Goal: Obtain resource: Obtain resource

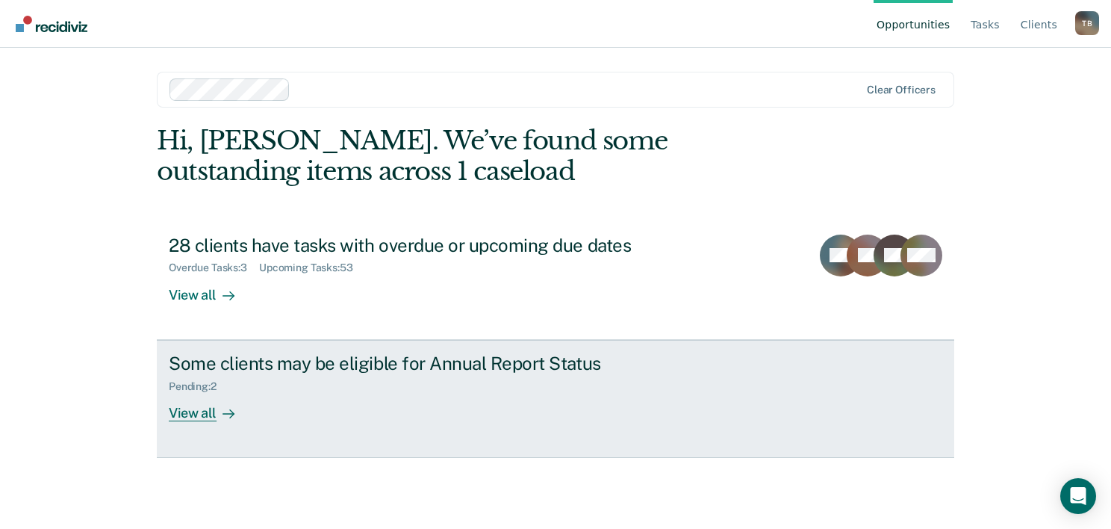
click at [305, 353] on div "Some clients may be eligible for Annual Report Status" at bounding box center [431, 364] width 524 height 22
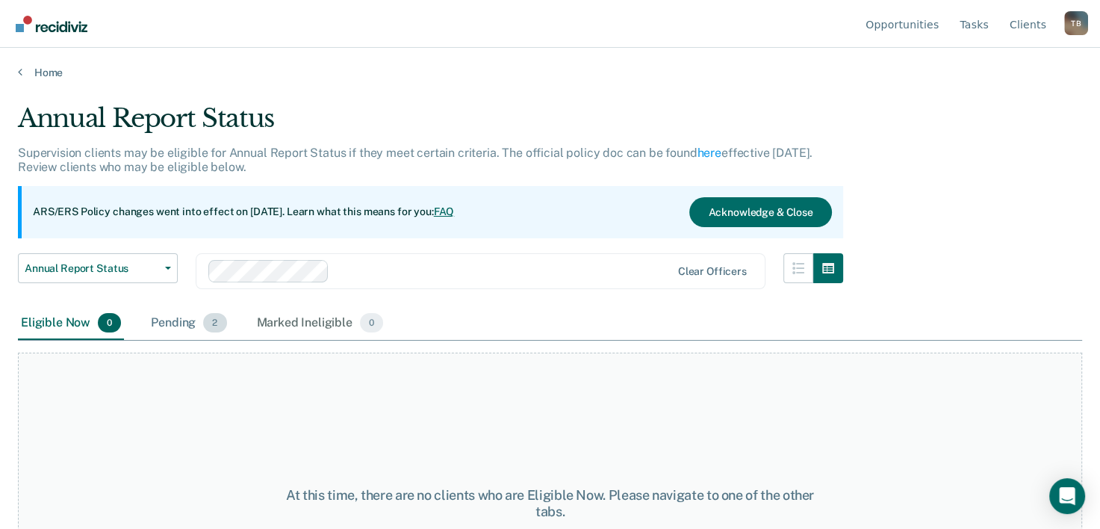
click at [214, 328] on span "2" at bounding box center [214, 322] width 23 height 19
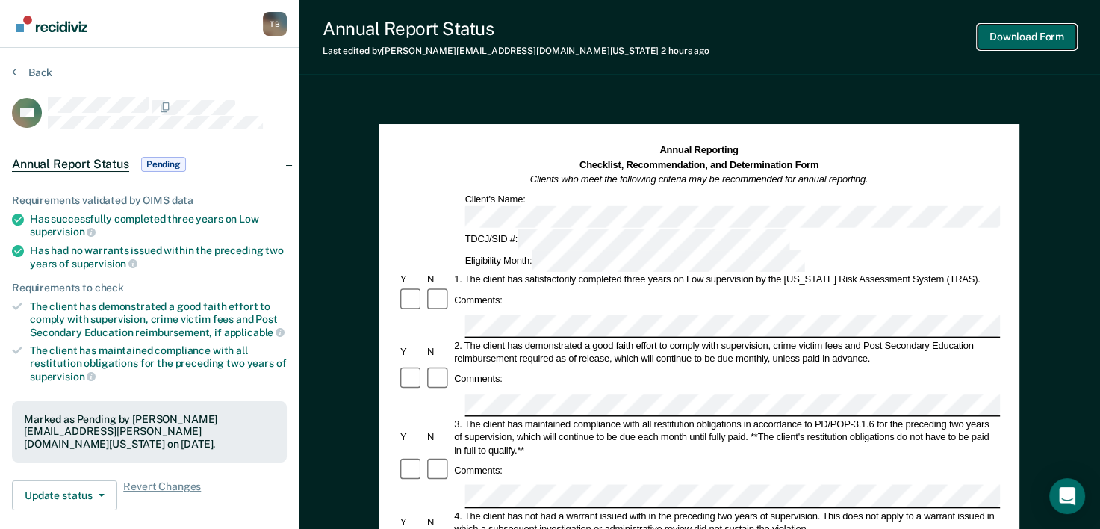
click at [1010, 45] on button "Download Form" at bounding box center [1027, 37] width 99 height 25
